Goal: Task Accomplishment & Management: Manage account settings

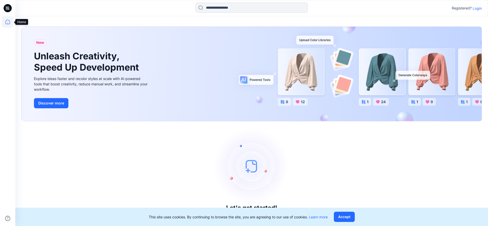
click at [7, 22] on icon at bounding box center [7, 21] width 11 height 11
click at [5, 23] on icon at bounding box center [7, 21] width 11 height 11
click at [478, 7] on p "Login" at bounding box center [476, 8] width 9 height 5
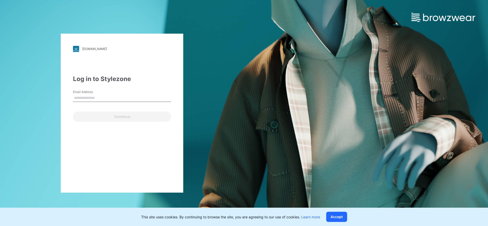
drag, startPoint x: 81, startPoint y: 98, endPoint x: 85, endPoint y: 97, distance: 4.0
click at [81, 98] on input "Email Address" at bounding box center [122, 98] width 98 height 8
type input "**********"
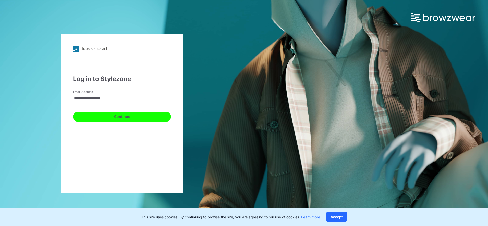
drag, startPoint x: 117, startPoint y: 116, endPoint x: 121, endPoint y: 116, distance: 4.7
click at [117, 116] on button "Continue" at bounding box center [122, 117] width 98 height 10
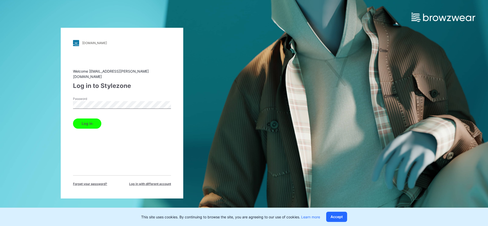
click at [94, 120] on button "Log in" at bounding box center [87, 124] width 28 height 10
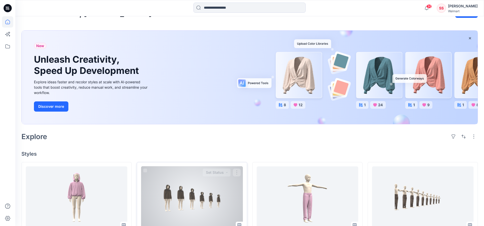
scroll to position [87, 0]
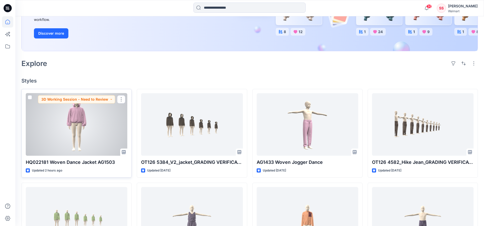
click at [75, 131] on div at bounding box center [77, 124] width 102 height 62
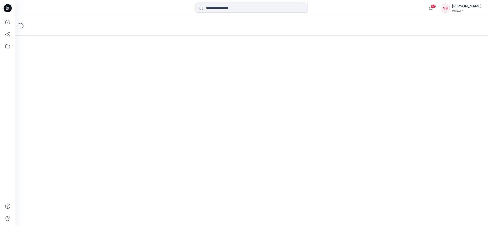
click at [75, 131] on div "Loading..." at bounding box center [251, 121] width 472 height 210
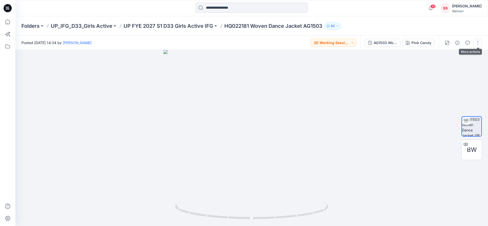
click at [478, 43] on button "button" at bounding box center [477, 43] width 8 height 8
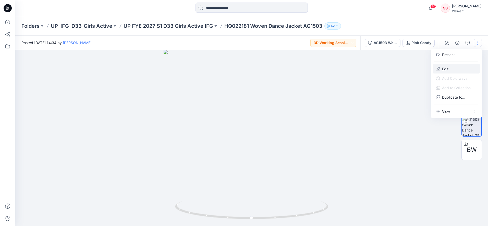
click at [445, 70] on p "Edit" at bounding box center [445, 68] width 6 height 5
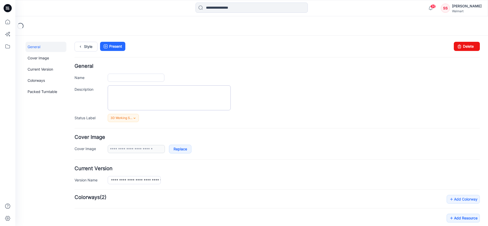
type input "**********"
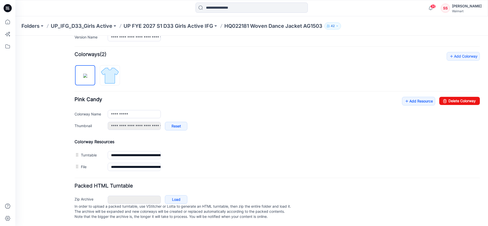
scroll to position [148, 0]
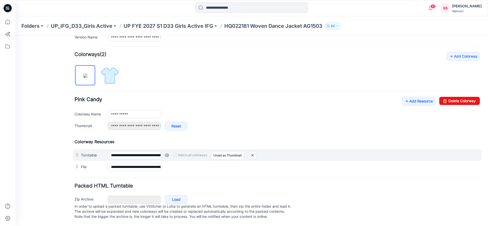
click at [254, 151] on img at bounding box center [252, 155] width 8 height 8
type input "**********"
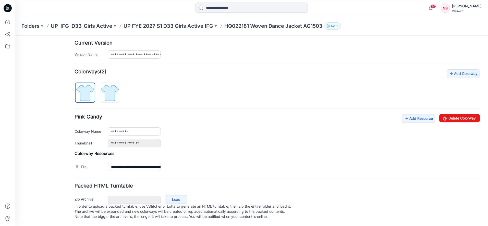
scroll to position [131, 0]
click at [178, 196] on link "Load" at bounding box center [176, 199] width 22 height 9
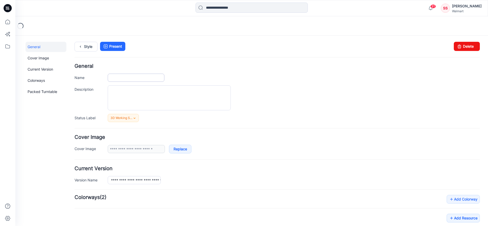
type input "**********"
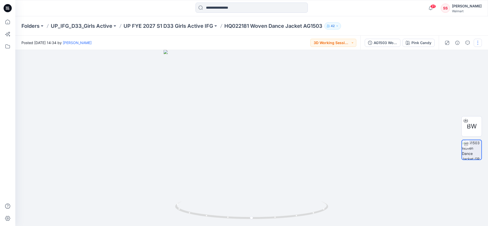
click at [479, 43] on button "button" at bounding box center [477, 43] width 8 height 8
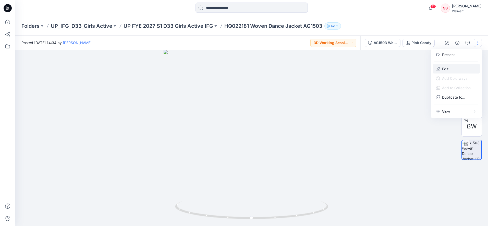
click at [450, 70] on button "Edit" at bounding box center [456, 68] width 47 height 9
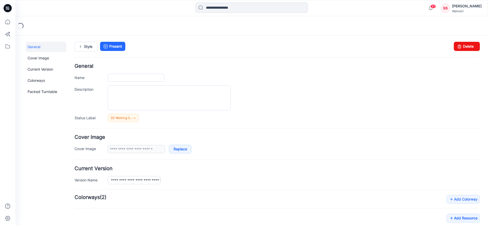
type input "**********"
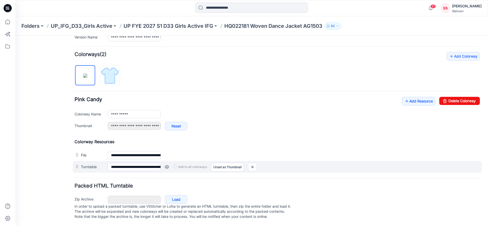
scroll to position [148, 0]
click at [206, 163] on img at bounding box center [207, 167] width 8 height 8
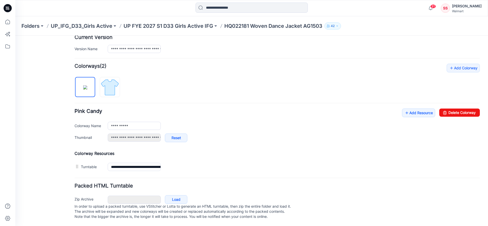
scroll to position [137, 0]
click at [420, 109] on link "Add Resource" at bounding box center [418, 113] width 33 height 9
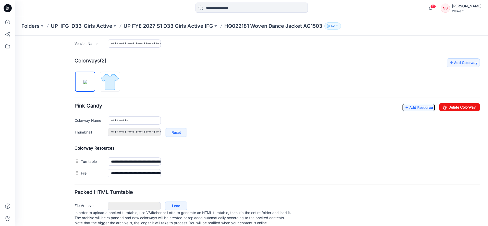
scroll to position [0, 0]
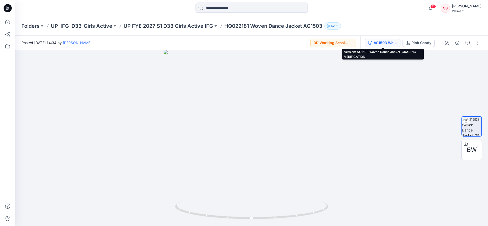
click at [394, 42] on div "AG1503 Woven Dance Jacket_GRADING VERIFICATION" at bounding box center [384, 43] width 23 height 6
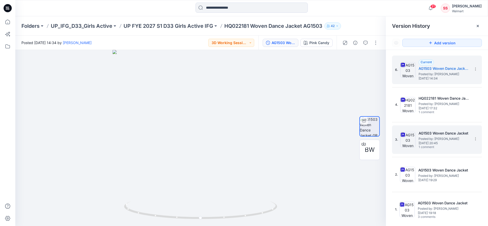
click at [430, 139] on span "Posted by: [PERSON_NAME]" at bounding box center [443, 138] width 51 height 5
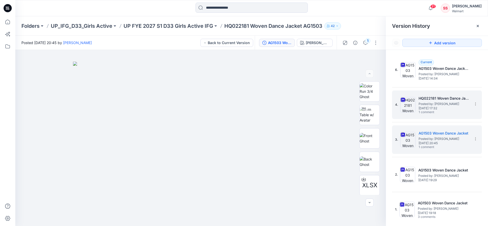
click at [429, 110] on span "1 comment" at bounding box center [436, 112] width 36 height 4
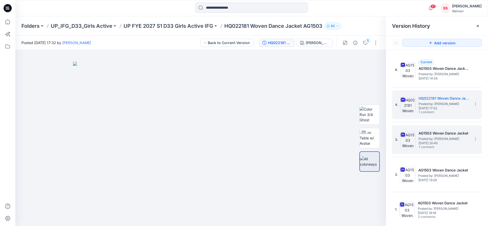
click at [413, 143] on img at bounding box center [407, 139] width 15 height 15
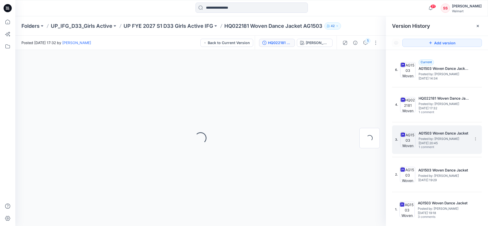
click at [414, 143] on img at bounding box center [407, 139] width 15 height 15
click at [426, 136] on span "Posted by: [PERSON_NAME]" at bounding box center [443, 138] width 51 height 5
click at [426, 137] on span "Posted by: [PERSON_NAME]" at bounding box center [443, 138] width 51 height 5
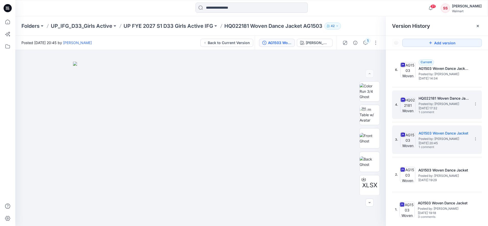
click at [428, 105] on span "Posted by: [PERSON_NAME]" at bounding box center [443, 104] width 51 height 5
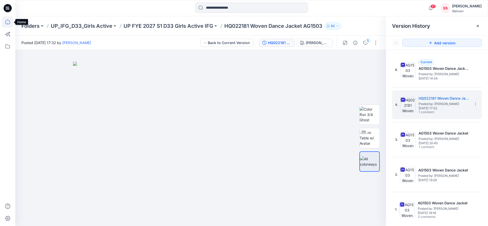
click at [7, 23] on icon at bounding box center [7, 21] width 11 height 11
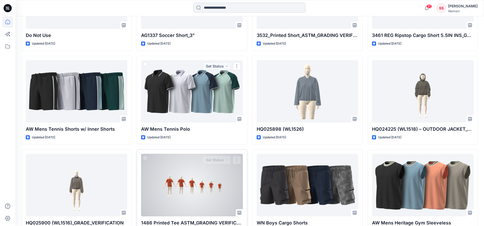
scroll to position [532, 0]
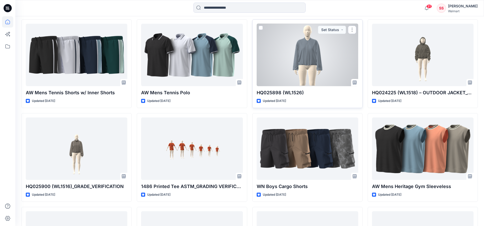
click at [300, 49] on div at bounding box center [308, 55] width 102 height 62
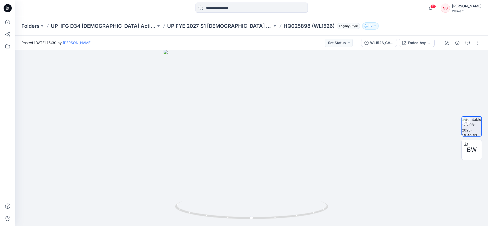
click at [162, 22] on div "Folders UP_IFG D34 [DEMOGRAPHIC_DATA] Active UP FYE 2027 S1 [DEMOGRAPHIC_DATA] …" at bounding box center [251, 25] width 472 height 19
click at [167, 25] on p "UP FYE 2027 S1 [DEMOGRAPHIC_DATA] ACTIVE IFG" at bounding box center [219, 25] width 105 height 7
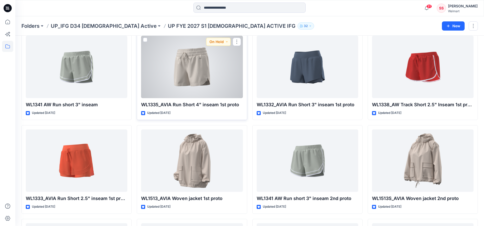
scroll to position [219, 0]
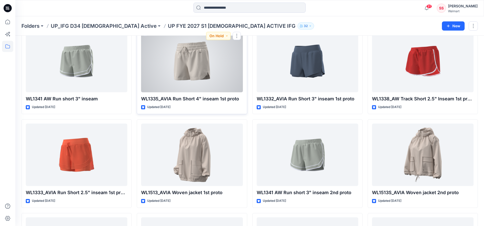
click at [191, 60] on div at bounding box center [192, 61] width 102 height 62
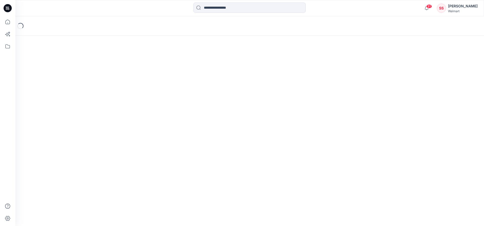
click at [191, 60] on div "Loading..." at bounding box center [249, 121] width 469 height 210
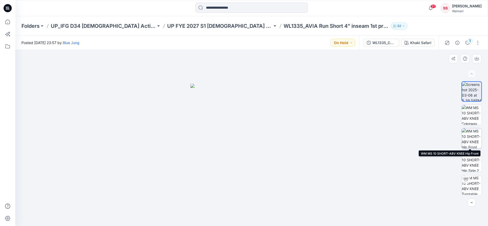
click at [469, 138] on img at bounding box center [471, 139] width 20 height 20
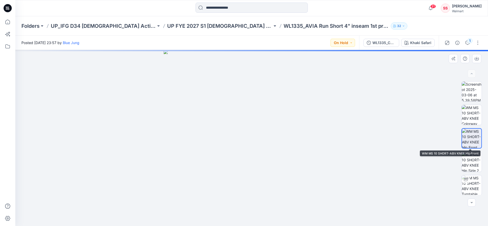
click at [469, 138] on img at bounding box center [471, 138] width 19 height 19
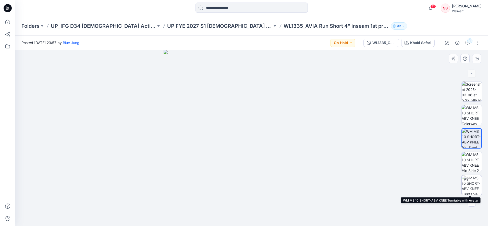
click at [469, 187] on img at bounding box center [471, 185] width 20 height 20
click at [470, 186] on img at bounding box center [471, 185] width 20 height 20
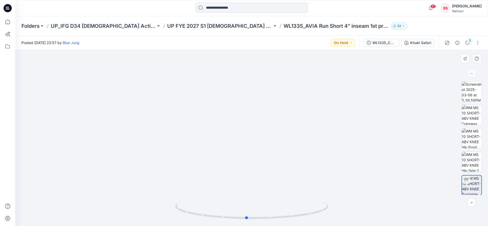
drag, startPoint x: 313, startPoint y: 214, endPoint x: 309, endPoint y: 224, distance: 10.8
click at [309, 224] on div at bounding box center [251, 214] width 153 height 26
click at [196, 25] on p "UP FYE 2027 S1 [DEMOGRAPHIC_DATA] ACTIVE IFG" at bounding box center [219, 25] width 105 height 7
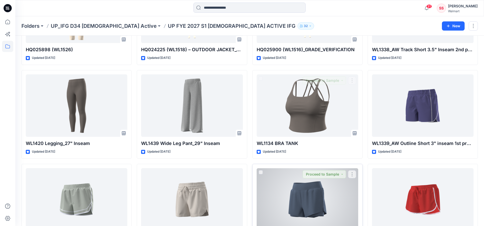
scroll to position [103, 0]
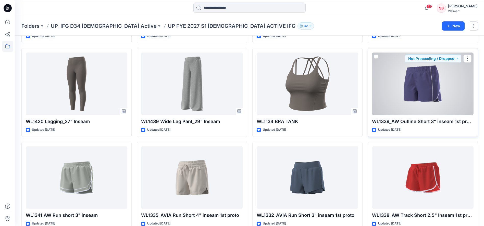
click at [416, 80] on div at bounding box center [423, 84] width 102 height 62
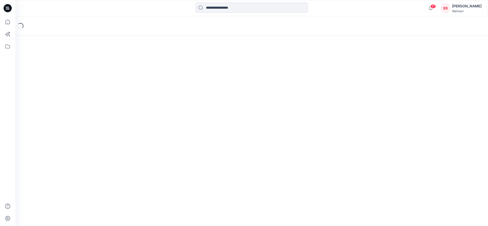
click at [416, 80] on div "Loading..." at bounding box center [251, 121] width 472 height 210
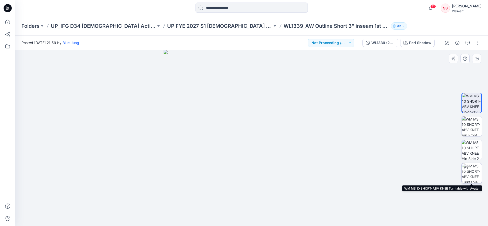
click at [474, 169] on img at bounding box center [471, 173] width 20 height 20
click at [474, 169] on img at bounding box center [471, 173] width 19 height 19
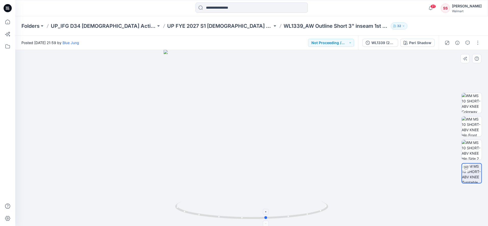
drag, startPoint x: 323, startPoint y: 212, endPoint x: 185, endPoint y: 210, distance: 138.3
click at [185, 210] on icon at bounding box center [252, 210] width 154 height 19
click at [378, 47] on div "WL1339 (2024.2 VS) Peri Shadow" at bounding box center [398, 43] width 81 height 14
click at [382, 44] on div "WL1339 (2024.2 VS)" at bounding box center [382, 43] width 23 height 6
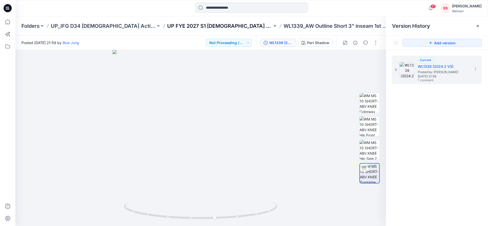
click at [167, 24] on p "UP FYE 2027 S1 [DEMOGRAPHIC_DATA] ACTIVE IFG" at bounding box center [219, 25] width 105 height 7
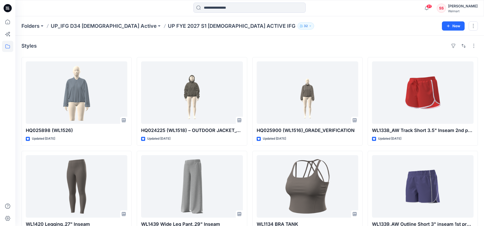
click at [168, 25] on p "UP FYE 2027 S1 [DEMOGRAPHIC_DATA] ACTIVE IFG" at bounding box center [232, 25] width 128 height 7
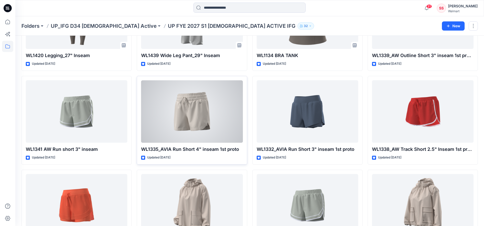
scroll to position [207, 0]
